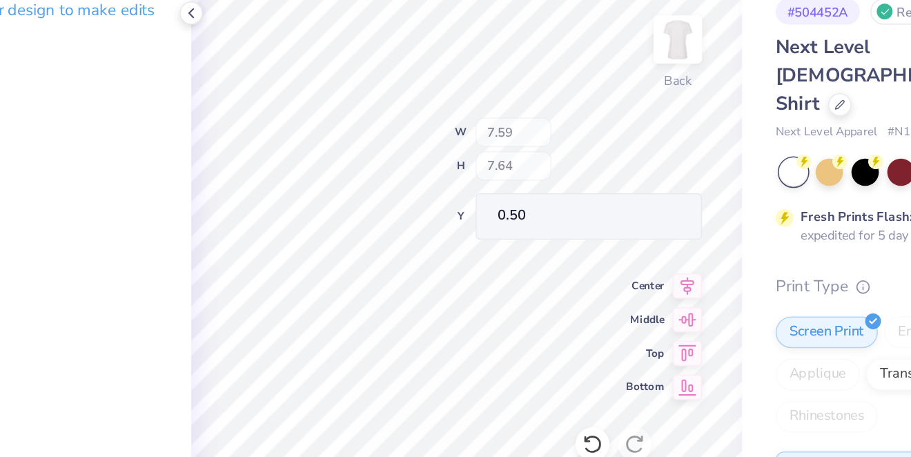
type input "0.50"
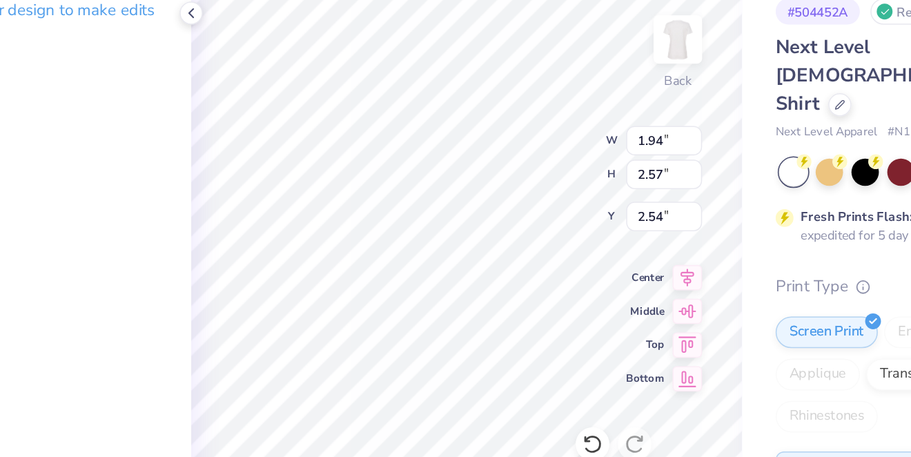
type input "1.94"
type input "2.57"
type input "5.20"
click at [539, 353] on icon at bounding box center [554, 359] width 14 height 14
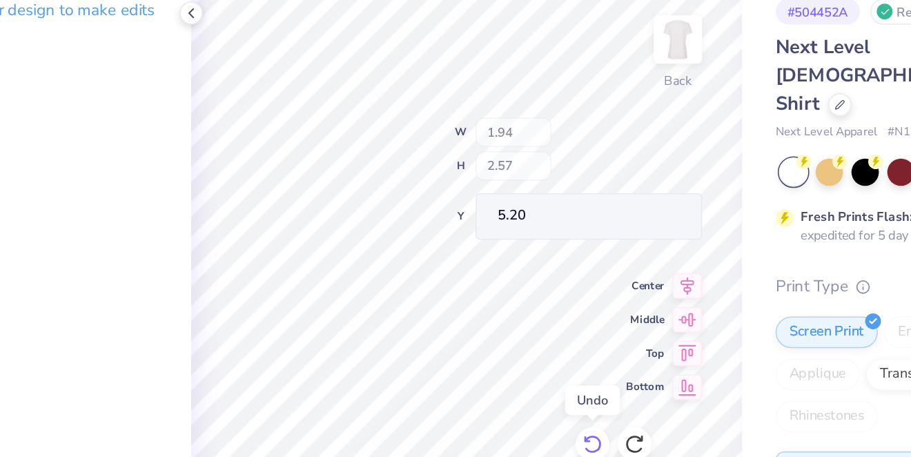
click at [539, 353] on icon at bounding box center [554, 359] width 14 height 14
type input "1.74"
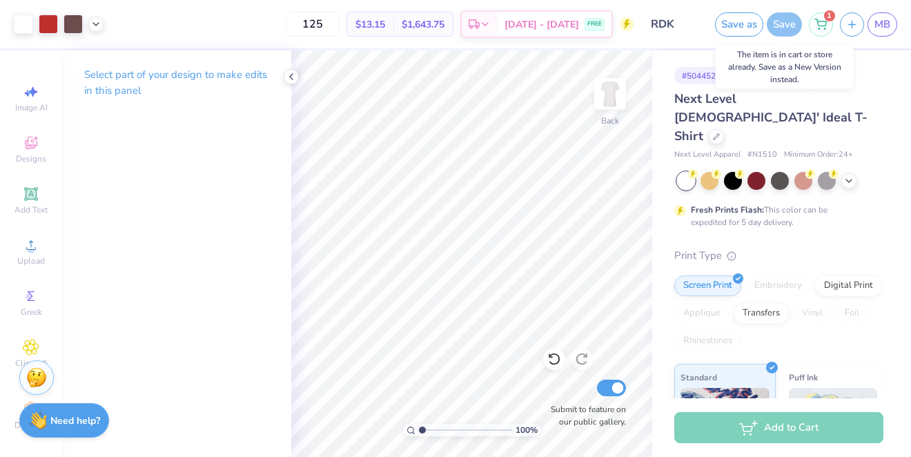
click at [539, 21] on div "Save" at bounding box center [783, 24] width 35 height 24
click at [539, 22] on div "Save" at bounding box center [783, 24] width 35 height 24
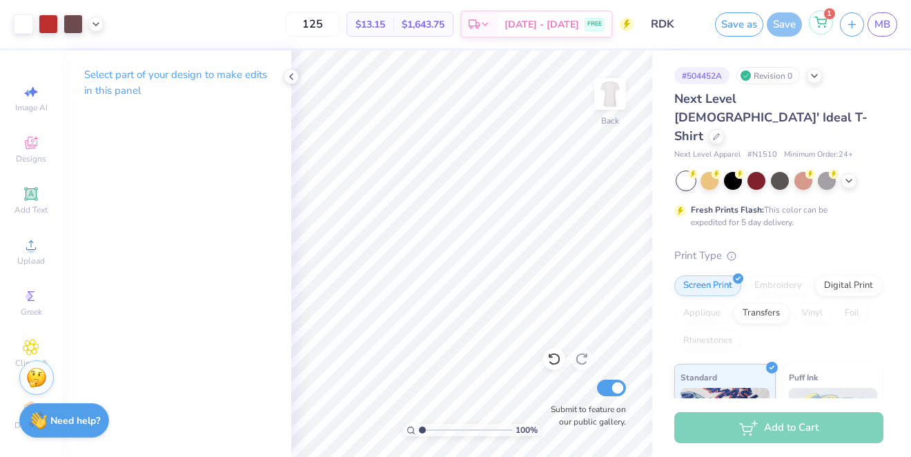
click at [539, 22] on icon at bounding box center [820, 22] width 12 height 11
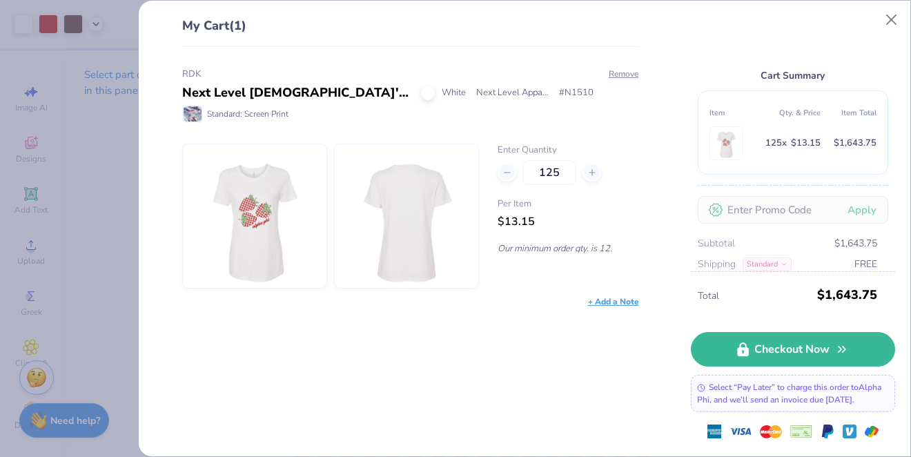
click at [250, 230] on img at bounding box center [254, 215] width 119 height 143
click at [128, 233] on div "My Cart (1) RDK Next Level [DEMOGRAPHIC_DATA]' Ideal T-Shirt White Next Level A…" at bounding box center [455, 228] width 911 height 457
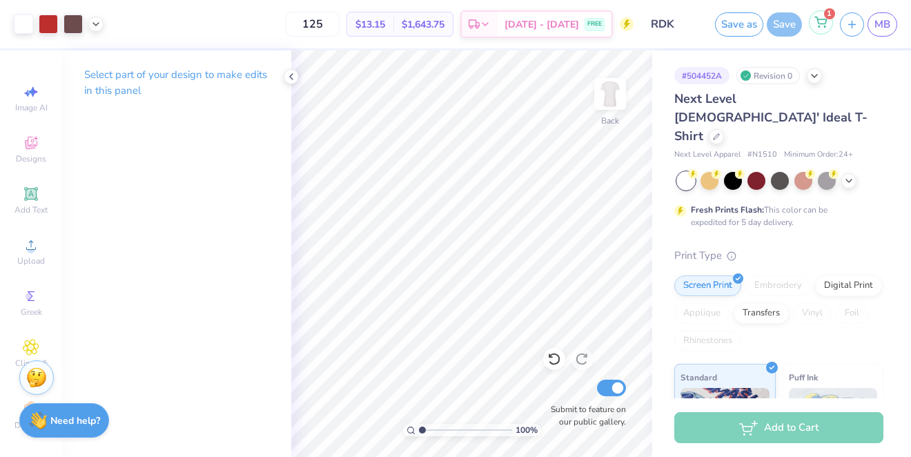
click at [539, 23] on div "1" at bounding box center [820, 22] width 24 height 24
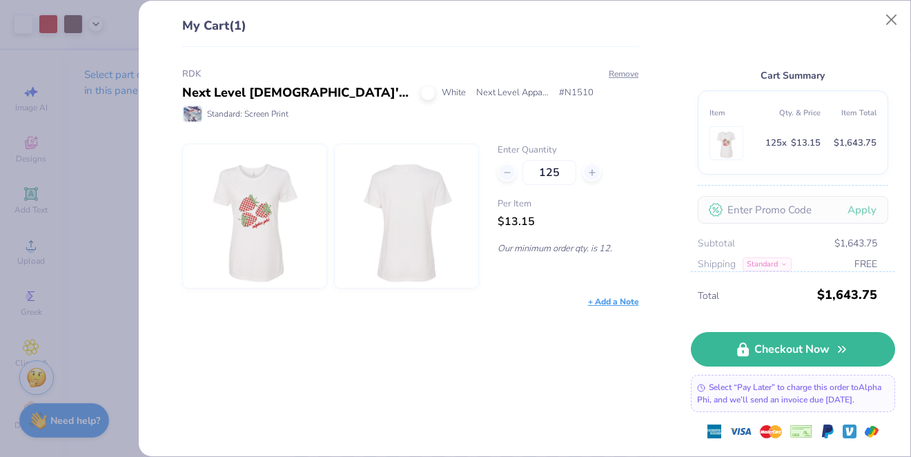
scroll to position [58, 0]
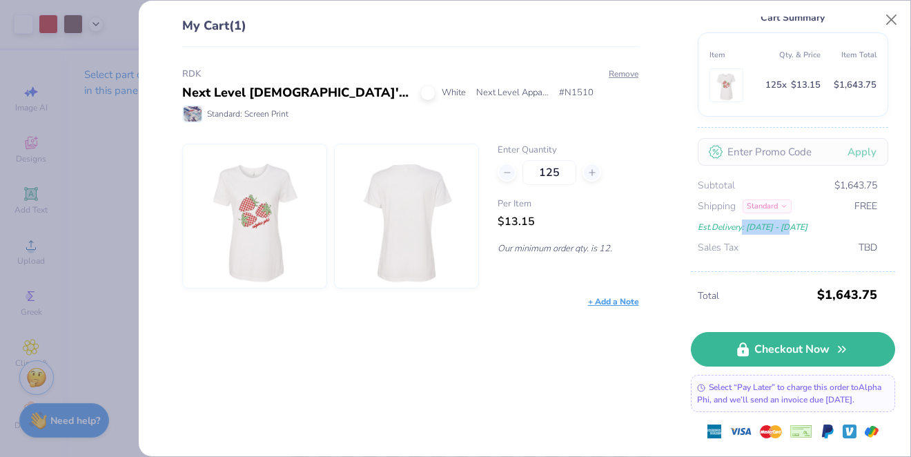
drag, startPoint x: 742, startPoint y: 224, endPoint x: 822, endPoint y: 219, distance: 80.2
click at [539, 219] on div "Est. Delivery: [DATE] - [DATE]" at bounding box center [786, 226] width 179 height 15
